Goal: Check status: Check status

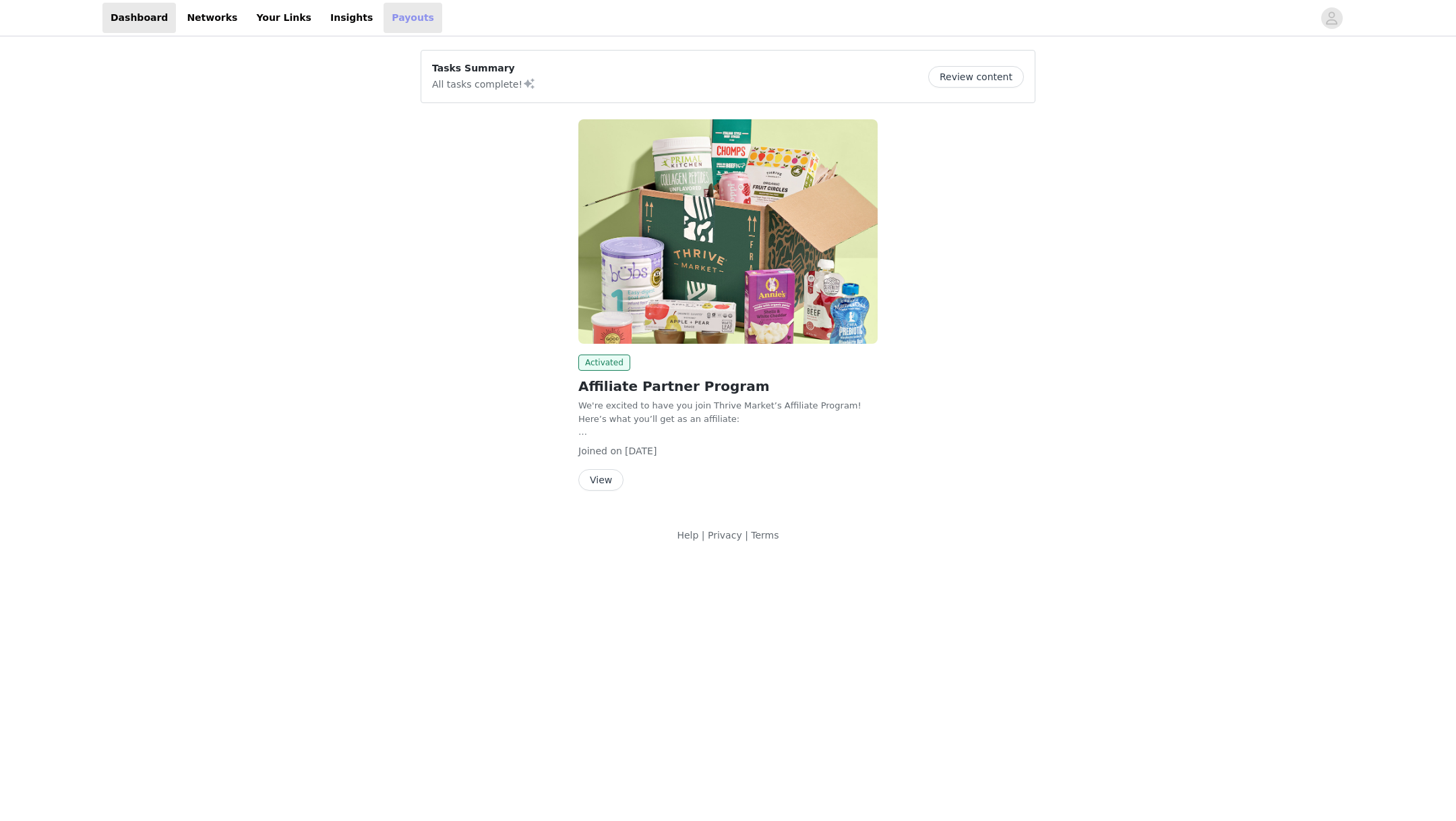
click at [383, 22] on link "Payouts" at bounding box center [413, 18] width 59 height 30
click at [143, 19] on link "Dashboard" at bounding box center [139, 18] width 73 height 30
click at [291, 16] on link "Your Links" at bounding box center [284, 18] width 72 height 30
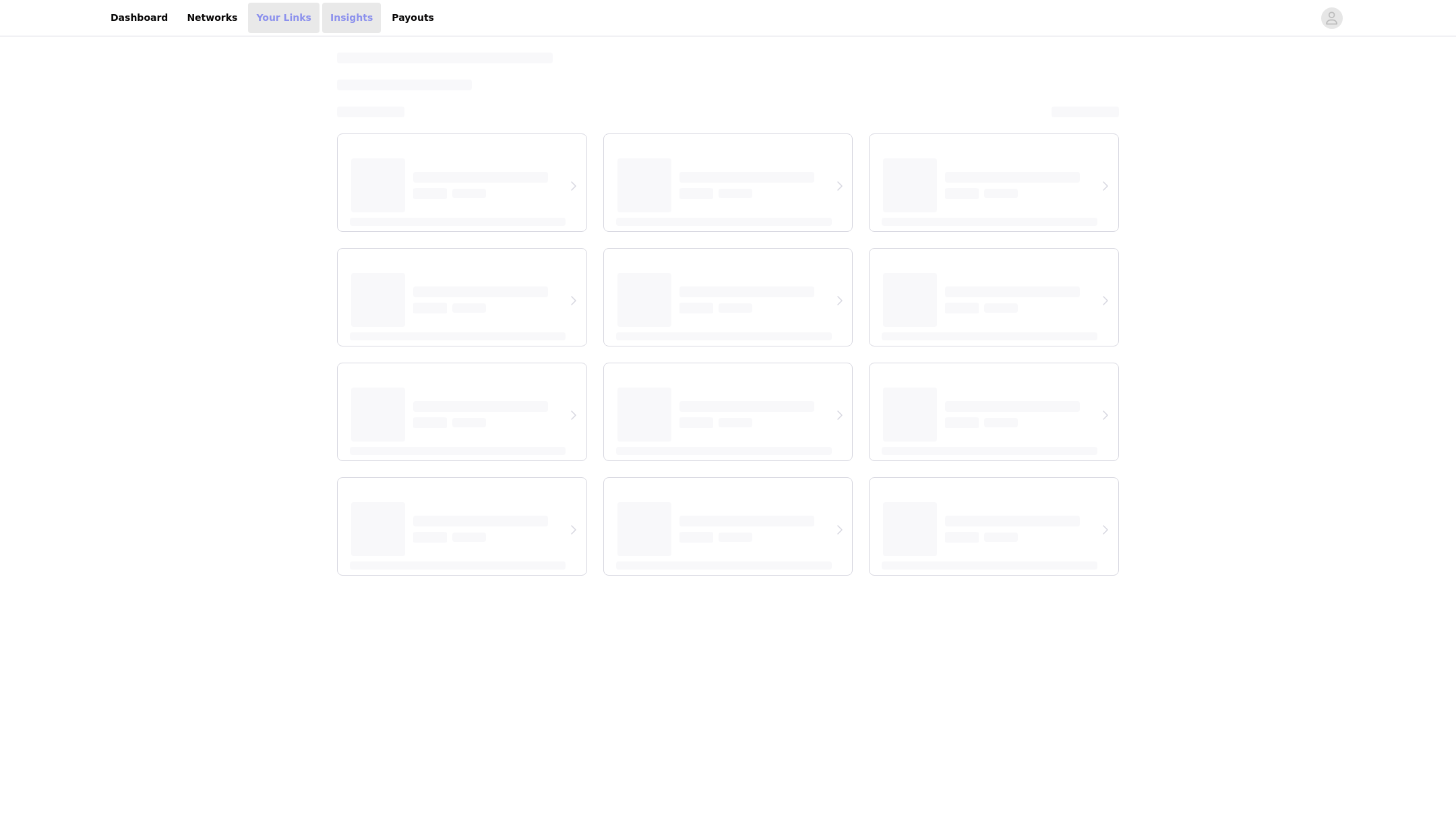
select select "12"
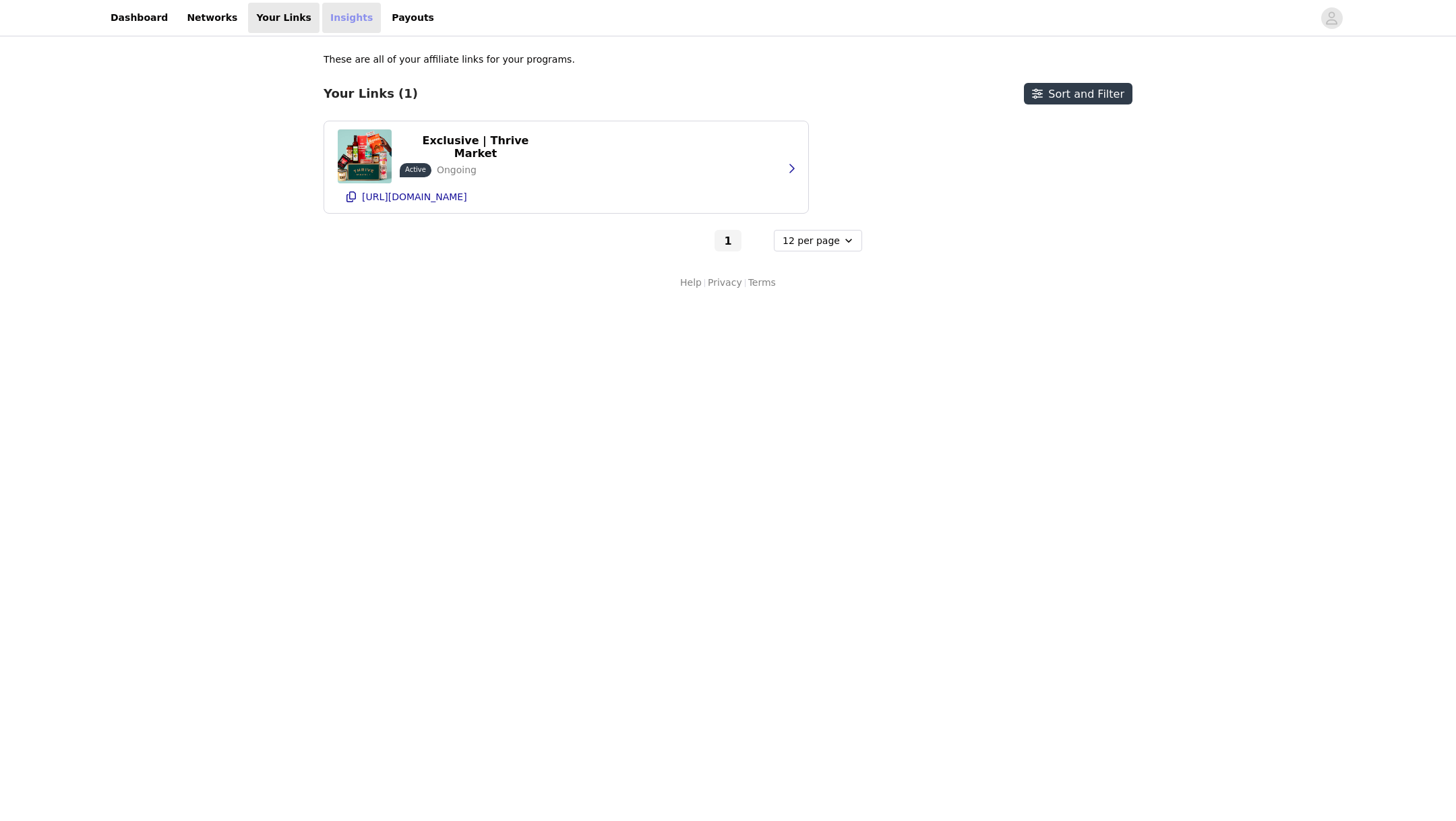
click at [322, 19] on link "Insights" at bounding box center [351, 18] width 59 height 30
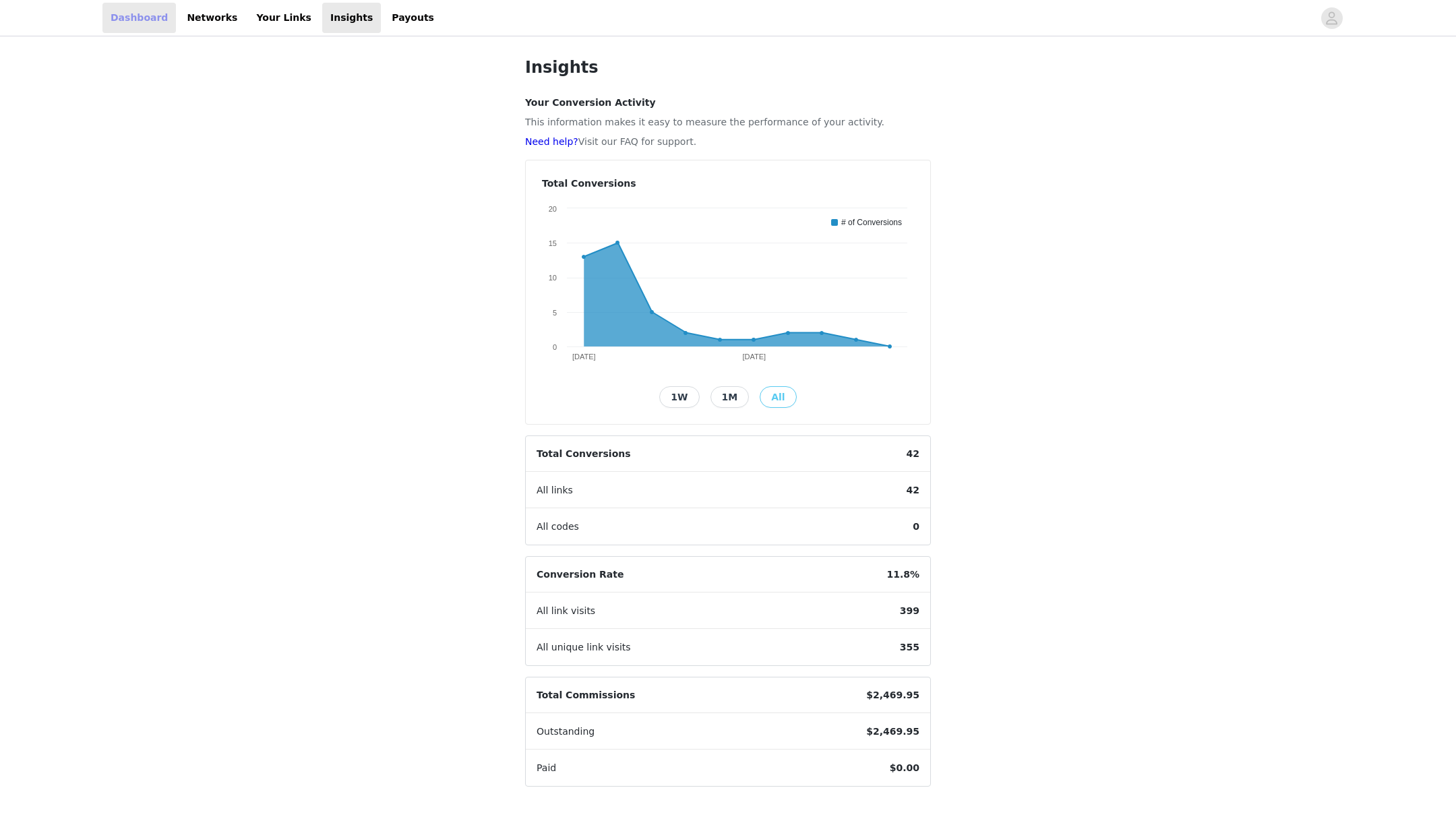
click at [145, 18] on link "Dashboard" at bounding box center [139, 18] width 73 height 30
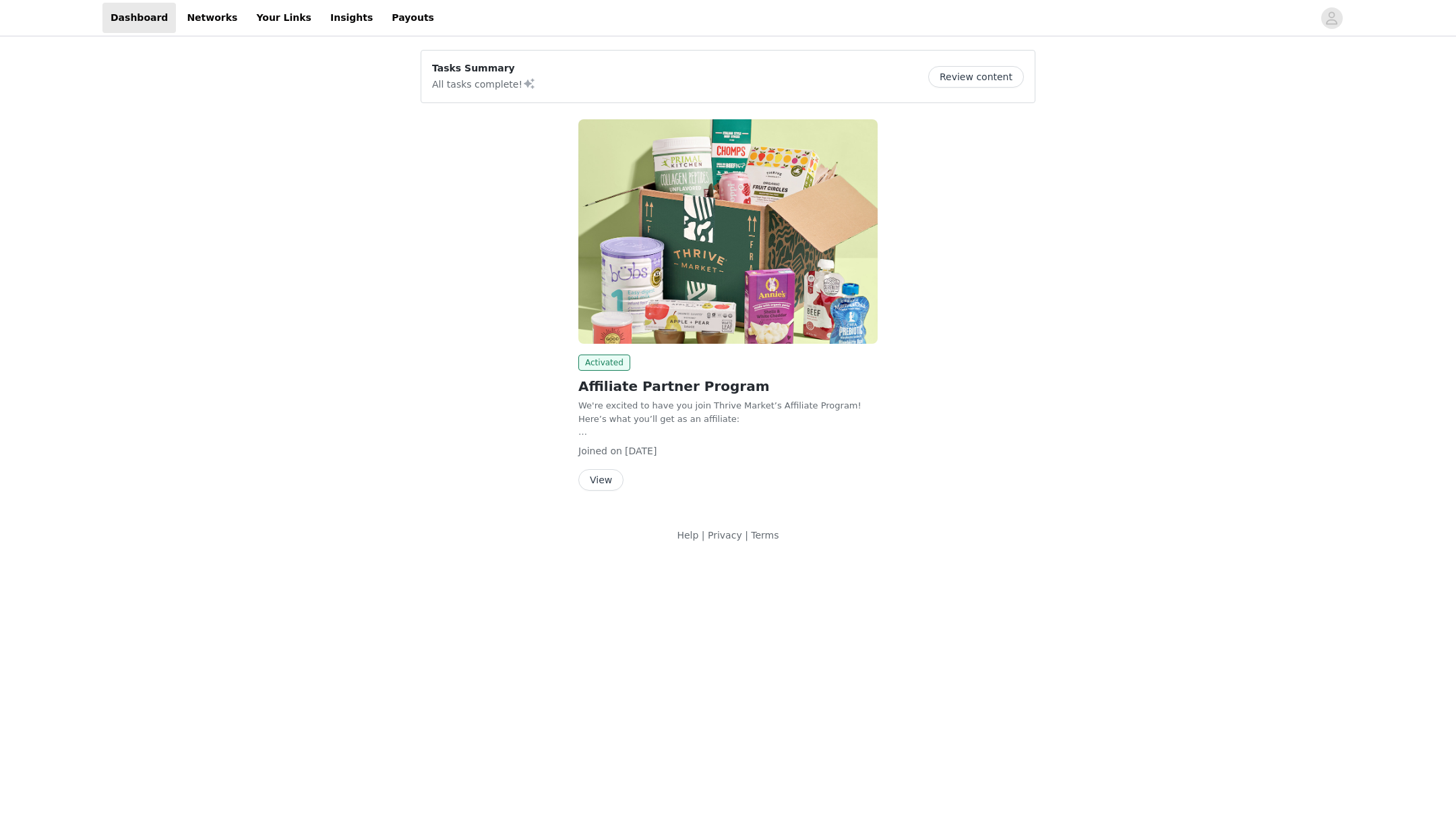
click at [1052, 308] on div "Tasks Summary All tasks complete! Review content Activated Affiliate Partner Pr…" at bounding box center [728, 299] width 1456 height 520
